Goal: Find specific page/section: Find specific page/section

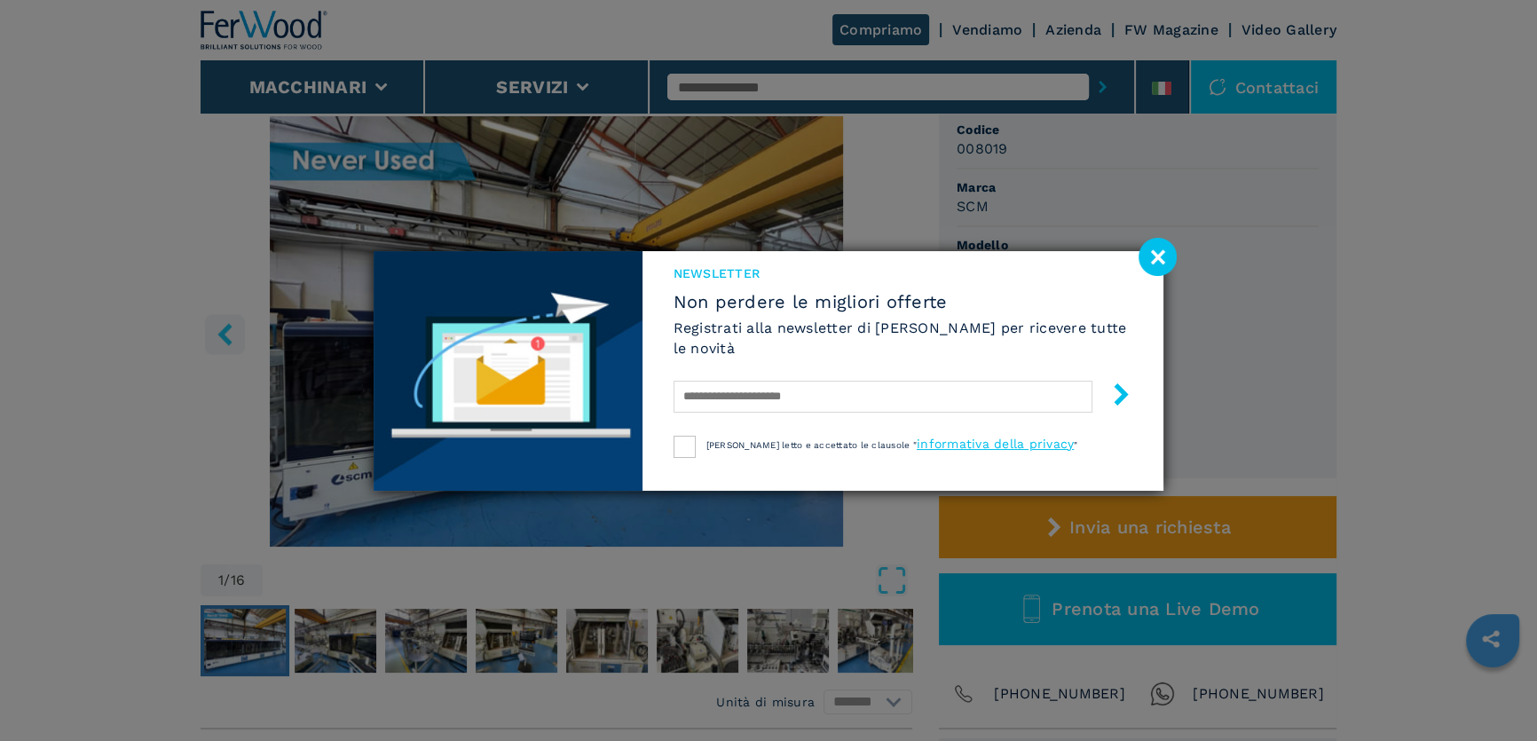
click at [1156, 261] on image at bounding box center [1157, 257] width 38 height 38
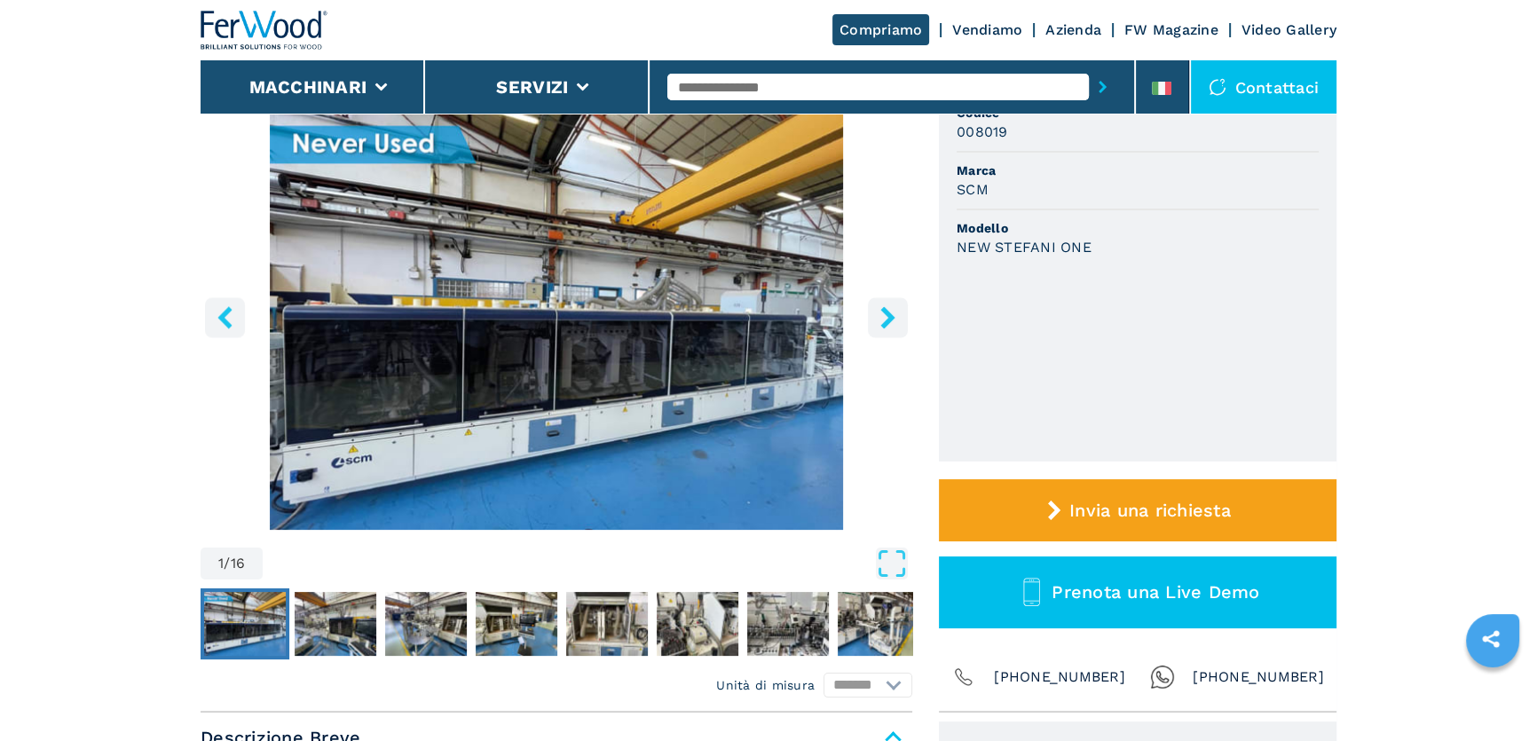
scroll to position [161, 0]
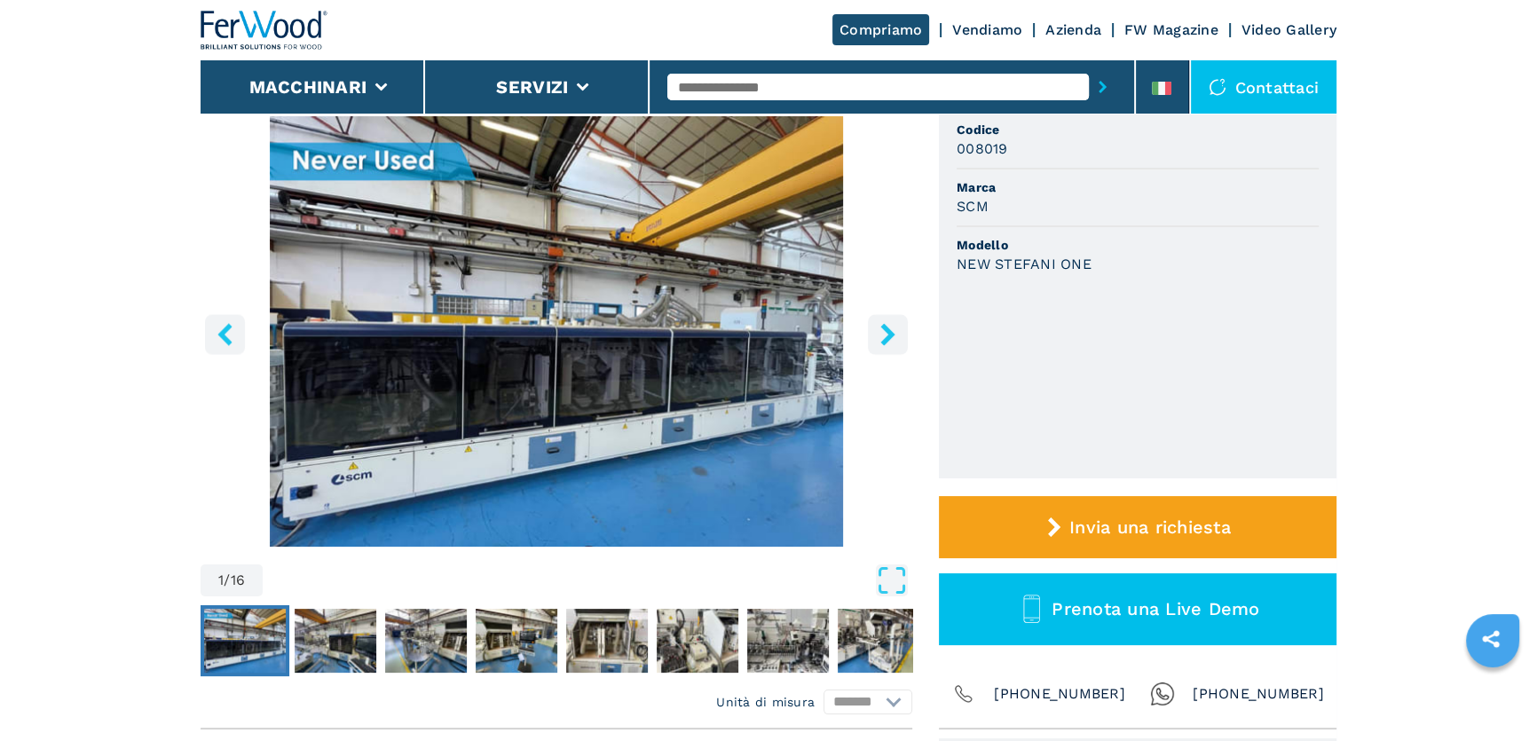
click at [904, 336] on button "right-button" at bounding box center [888, 334] width 40 height 40
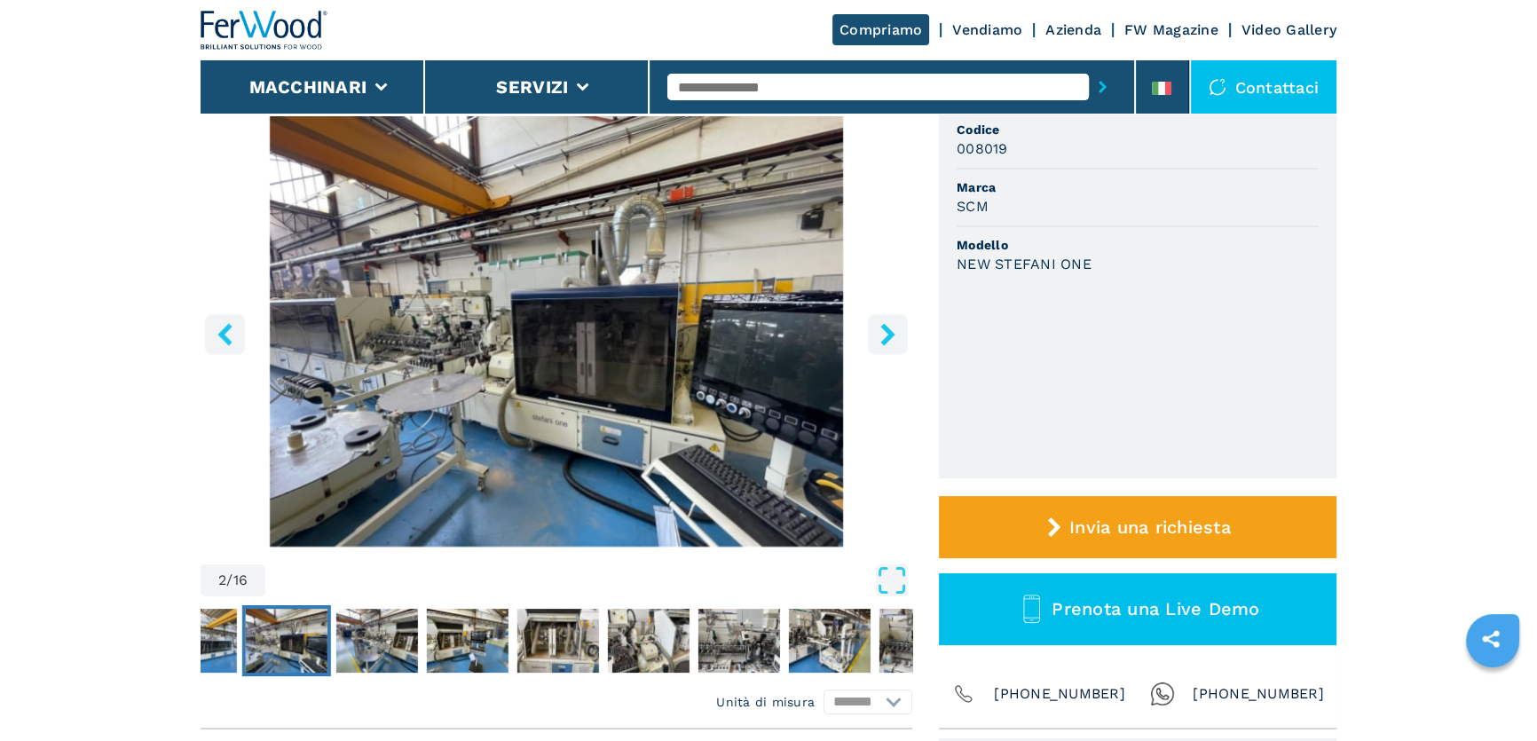
click at [903, 335] on button "right-button" at bounding box center [888, 334] width 40 height 40
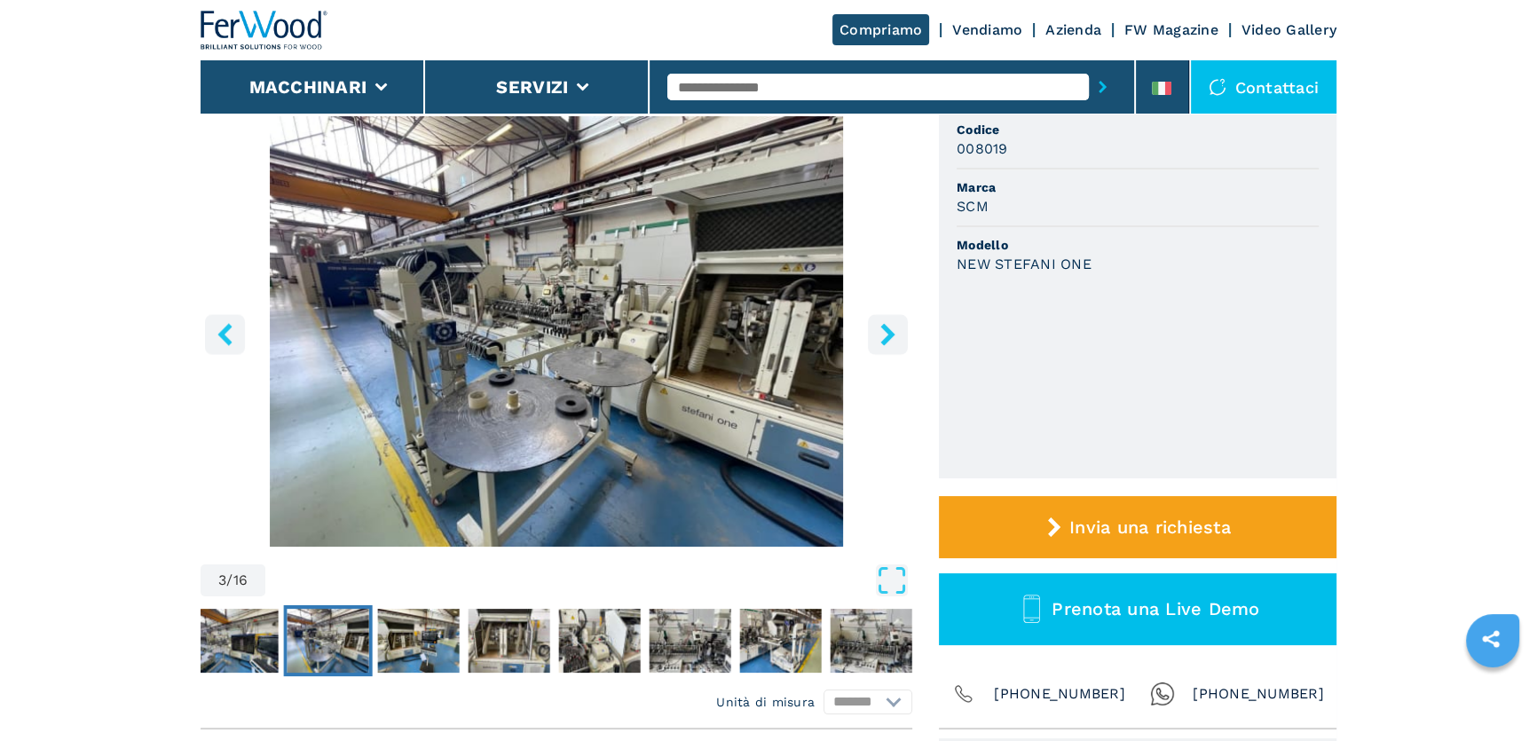
click at [903, 335] on button "right-button" at bounding box center [888, 334] width 40 height 40
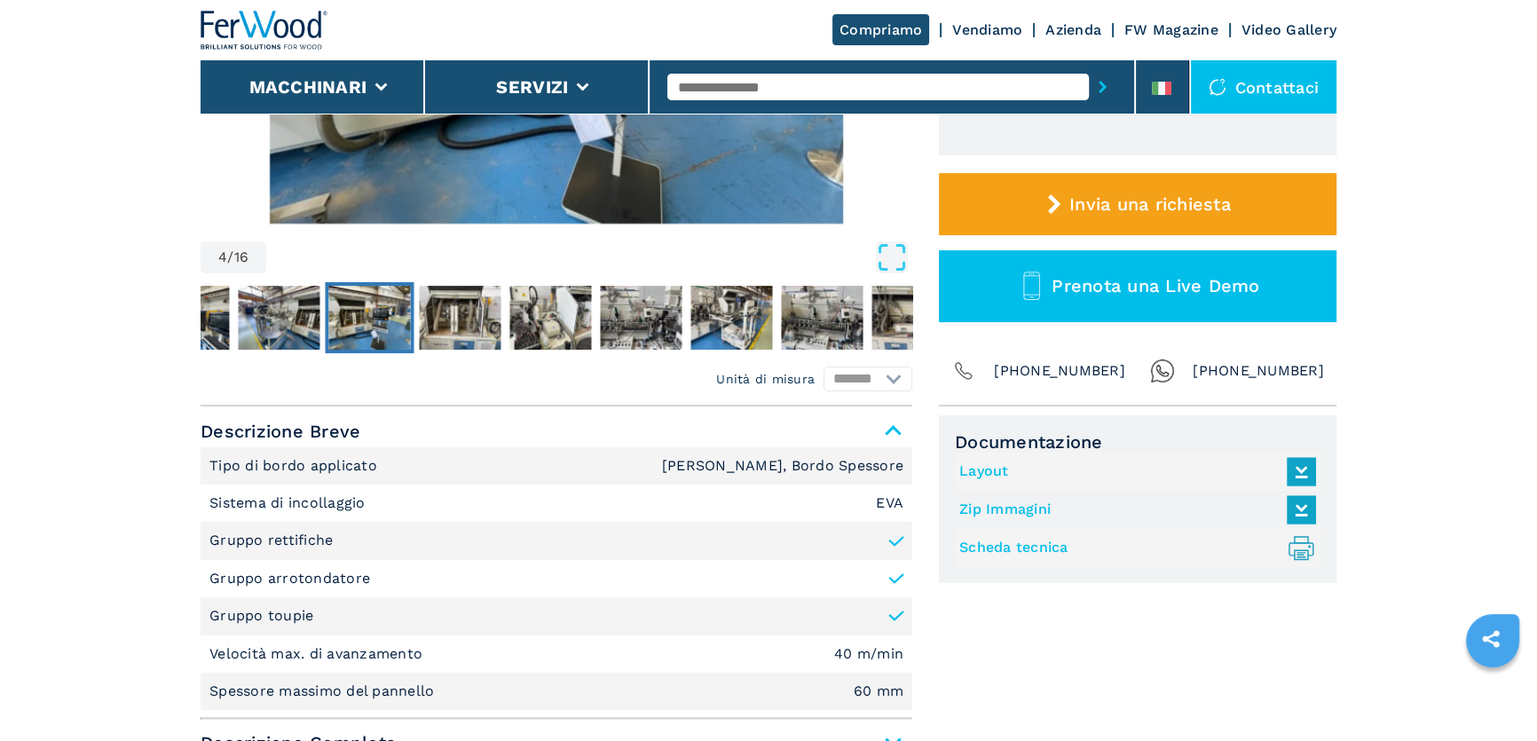
scroll to position [564, 0]
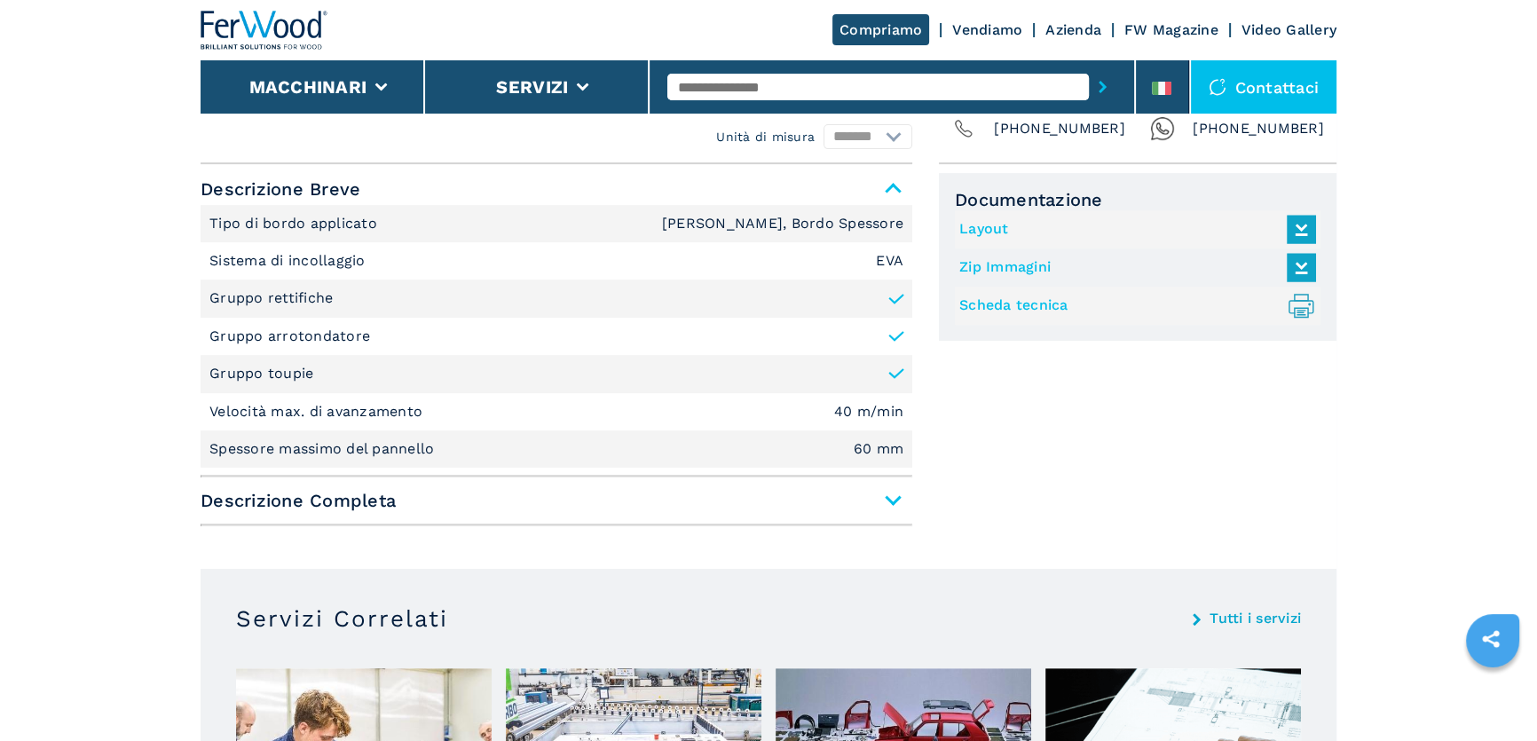
click at [838, 497] on span "Descrizione Completa" at bounding box center [557, 500] width 712 height 32
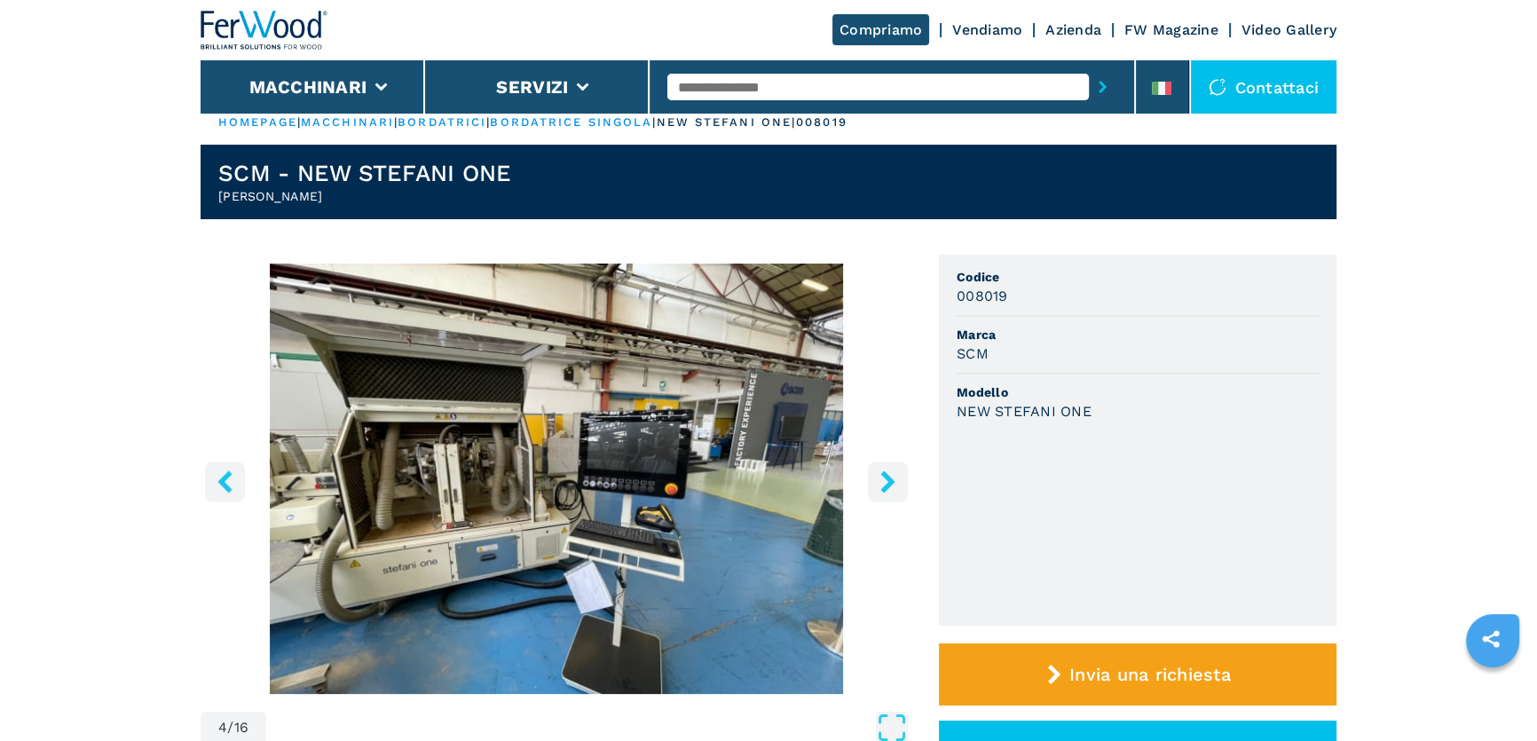
scroll to position [0, 0]
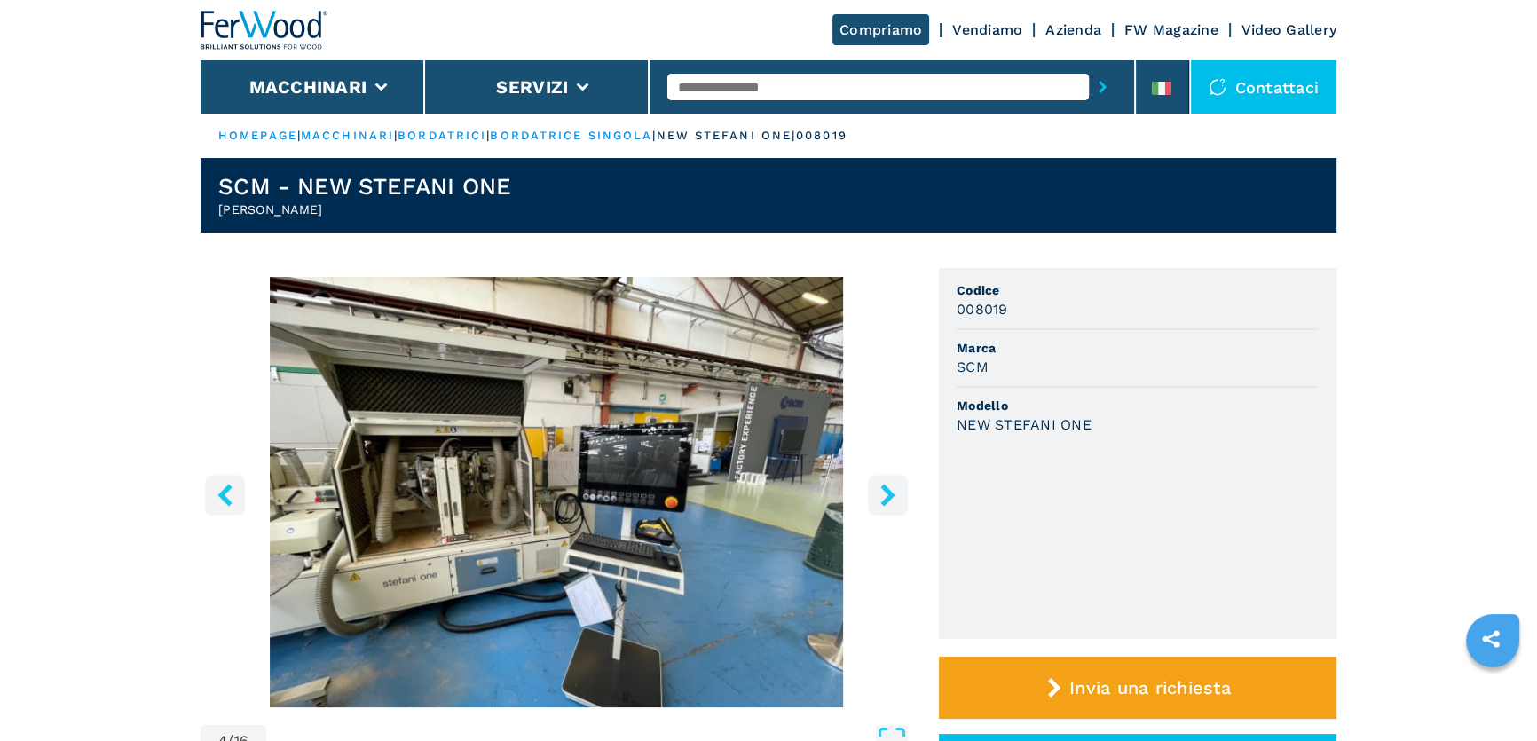
click at [884, 497] on icon "right-button" at bounding box center [888, 495] width 22 height 22
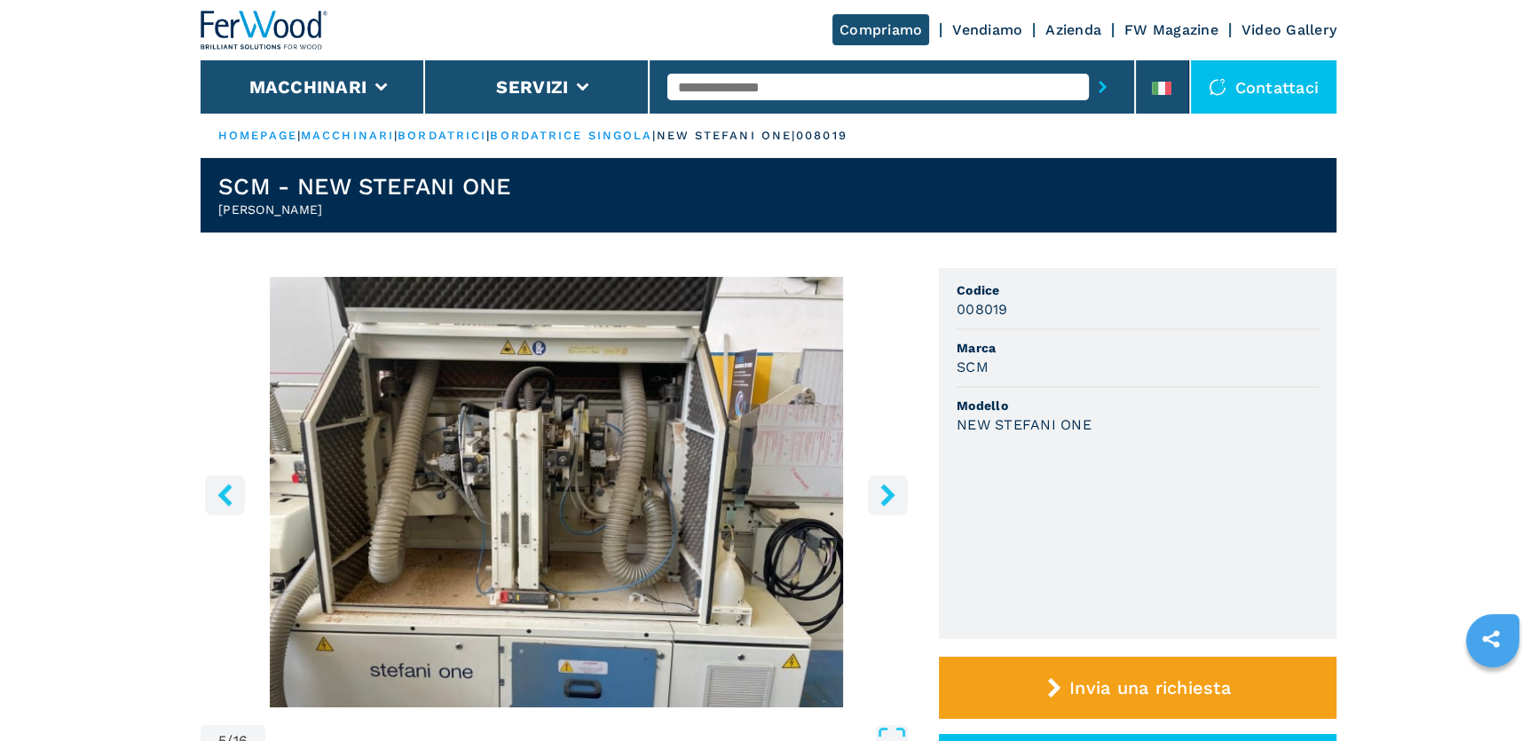
click at [884, 497] on icon "right-button" at bounding box center [888, 495] width 22 height 22
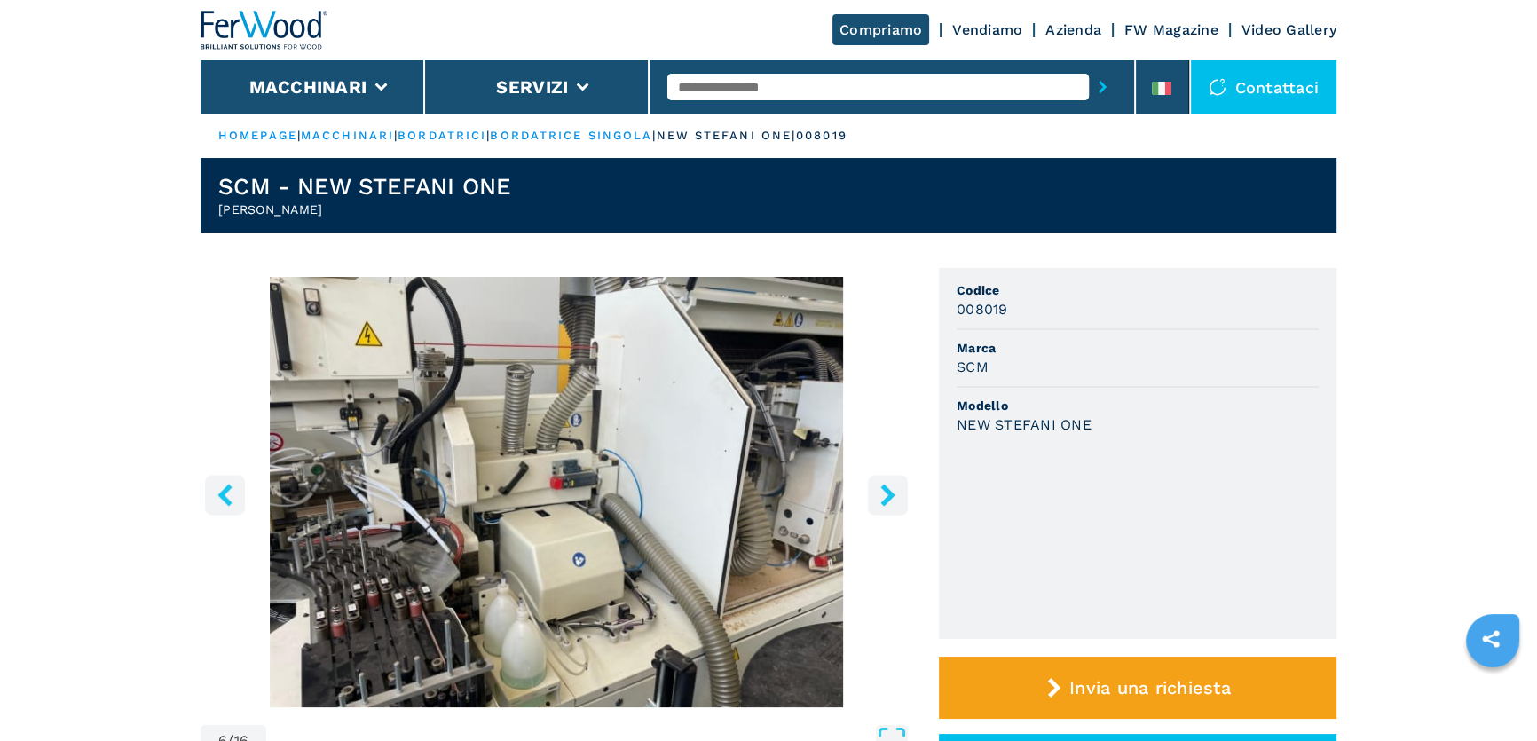
click at [882, 494] on icon "right-button" at bounding box center [888, 495] width 22 height 22
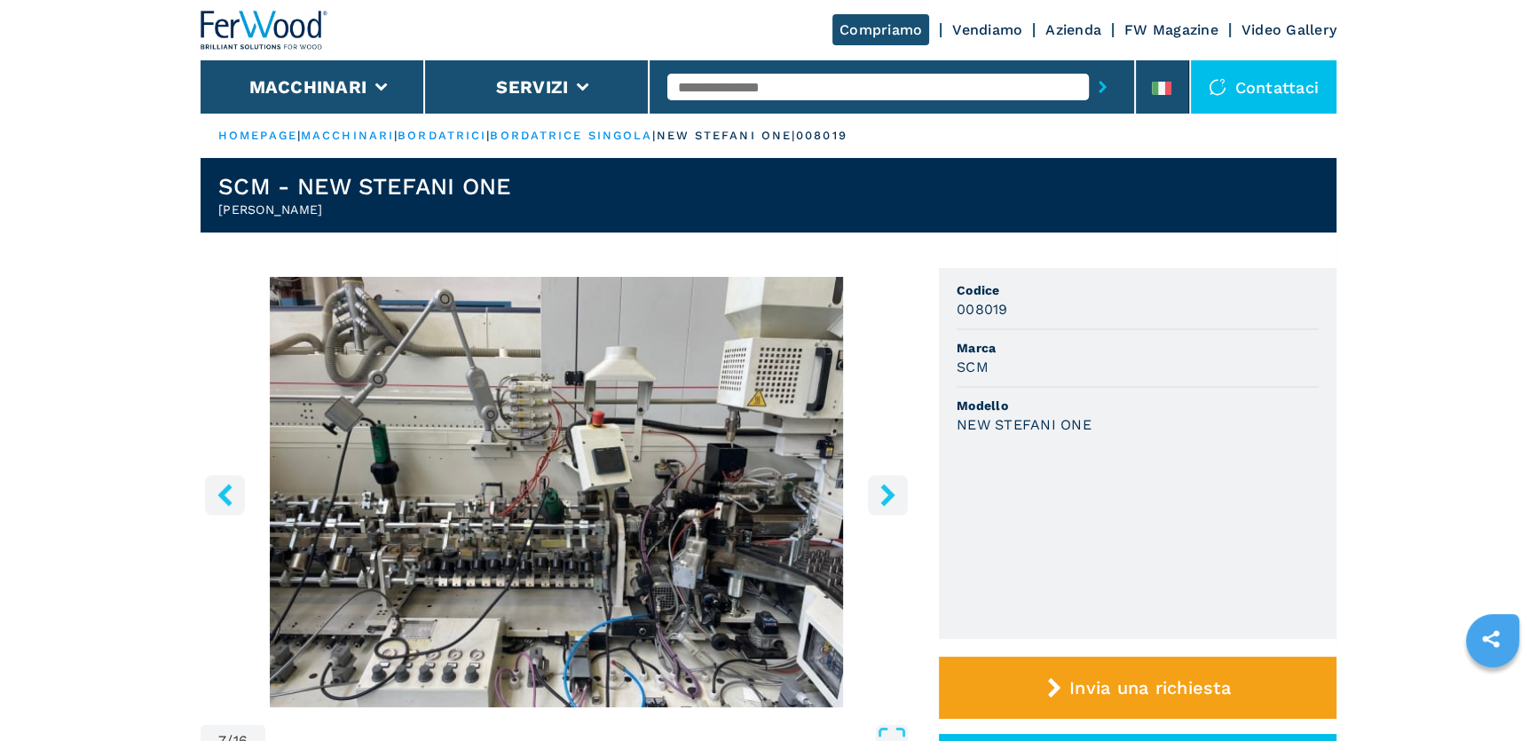
click at [882, 494] on icon "right-button" at bounding box center [888, 495] width 22 height 22
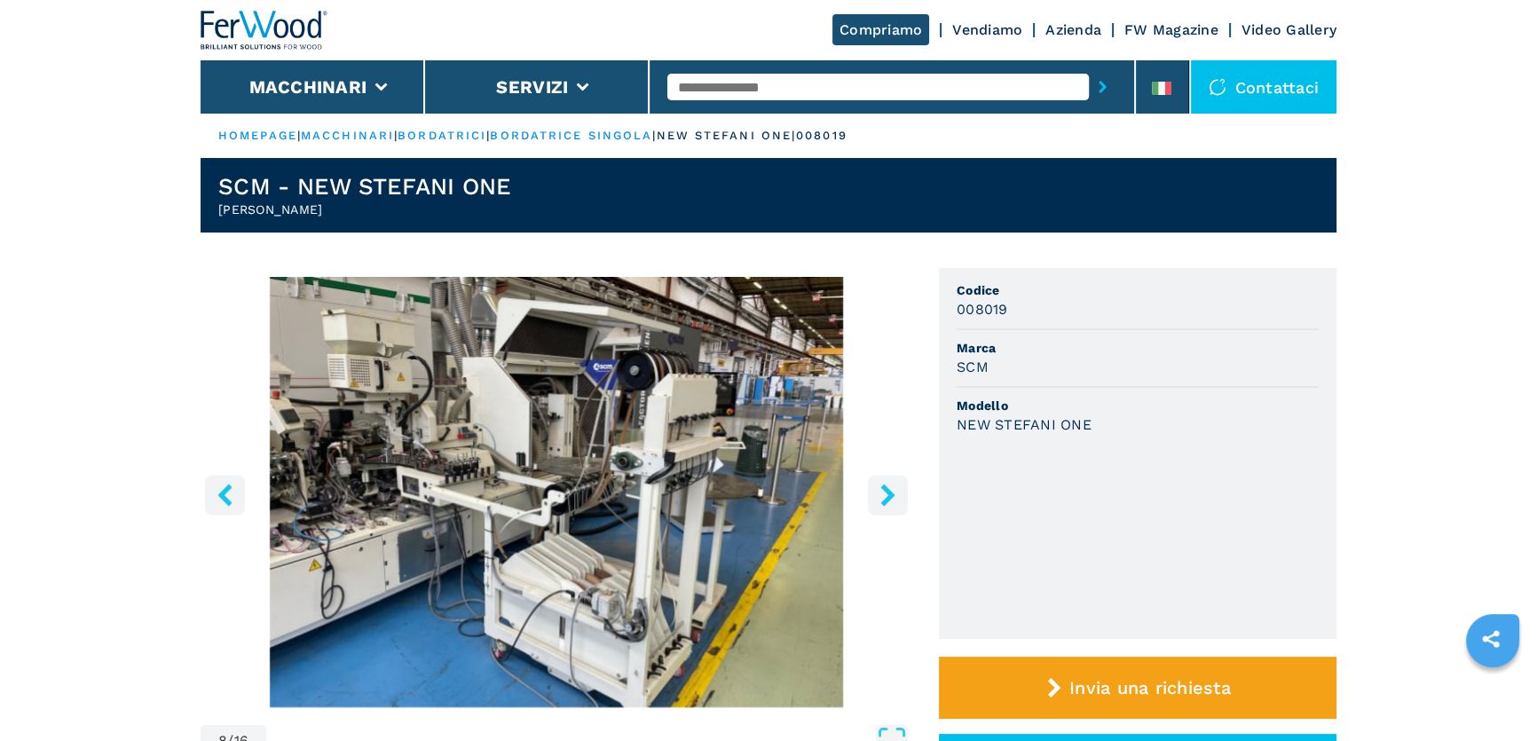
click at [882, 494] on icon "right-button" at bounding box center [888, 495] width 22 height 22
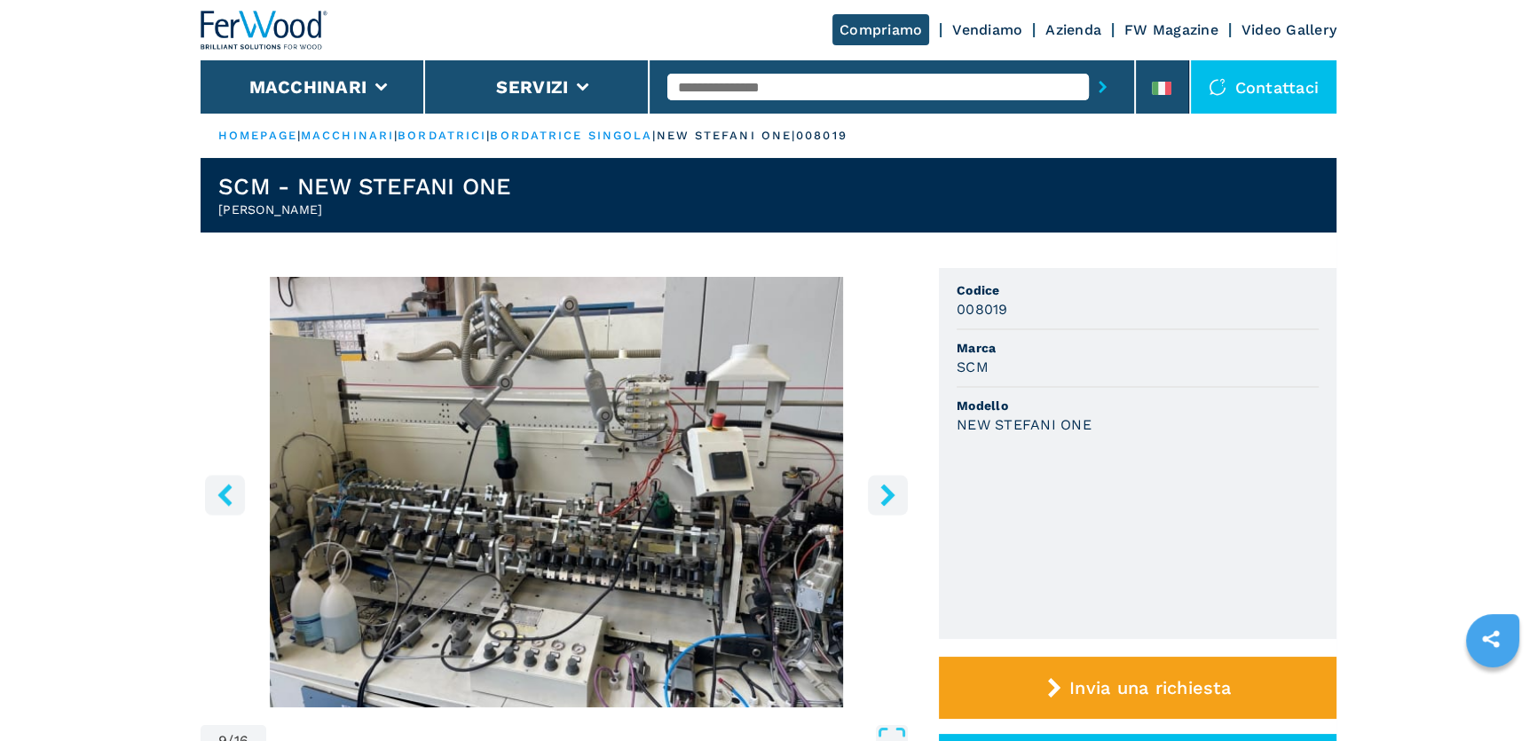
click at [712, 90] on input "text" at bounding box center [877, 87] width 421 height 27
type input "******"
click at [1089, 67] on button "submit-button" at bounding box center [1103, 87] width 28 height 41
